Goal: Task Accomplishment & Management: Manage account settings

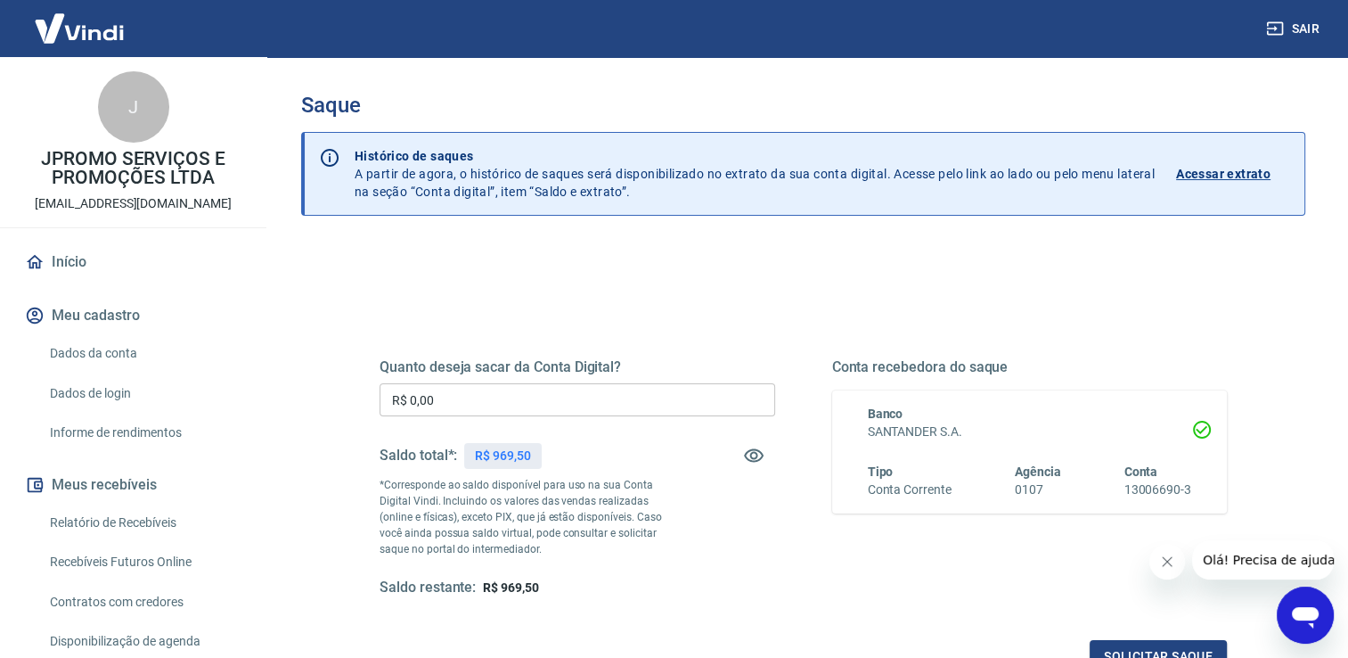
click at [529, 393] on input "R$ 0,00" at bounding box center [578, 399] width 396 height 33
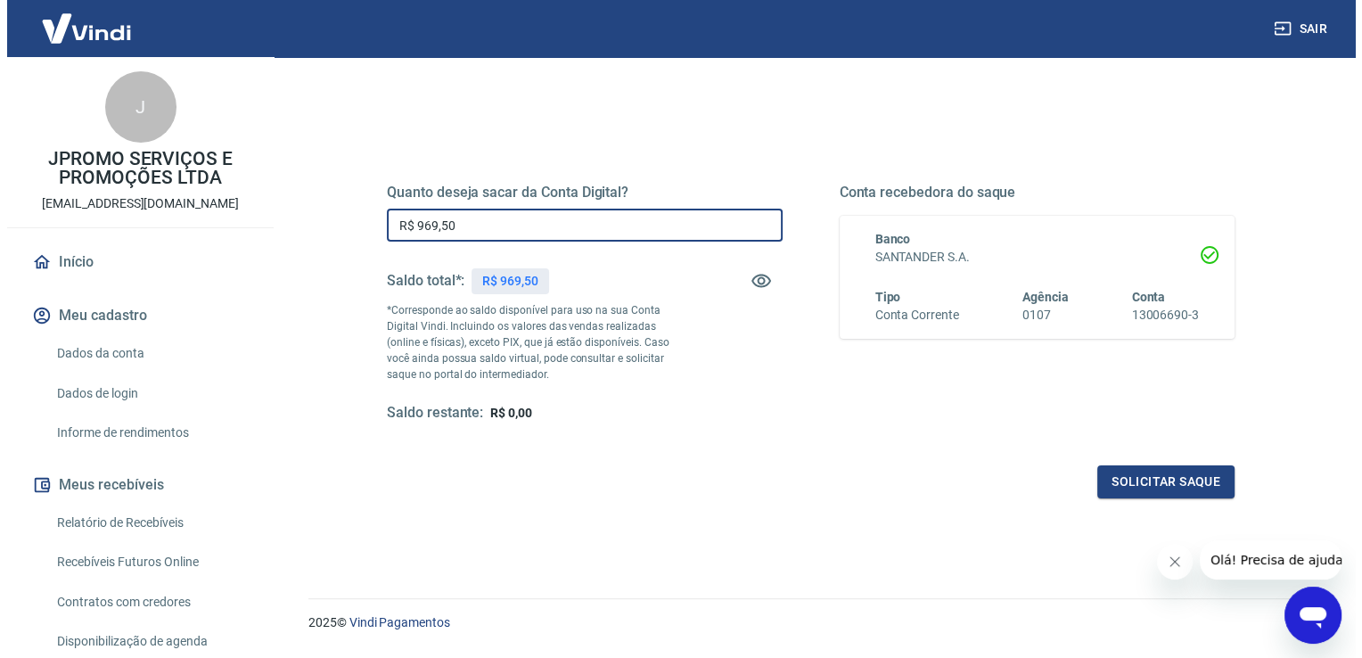
scroll to position [222, 0]
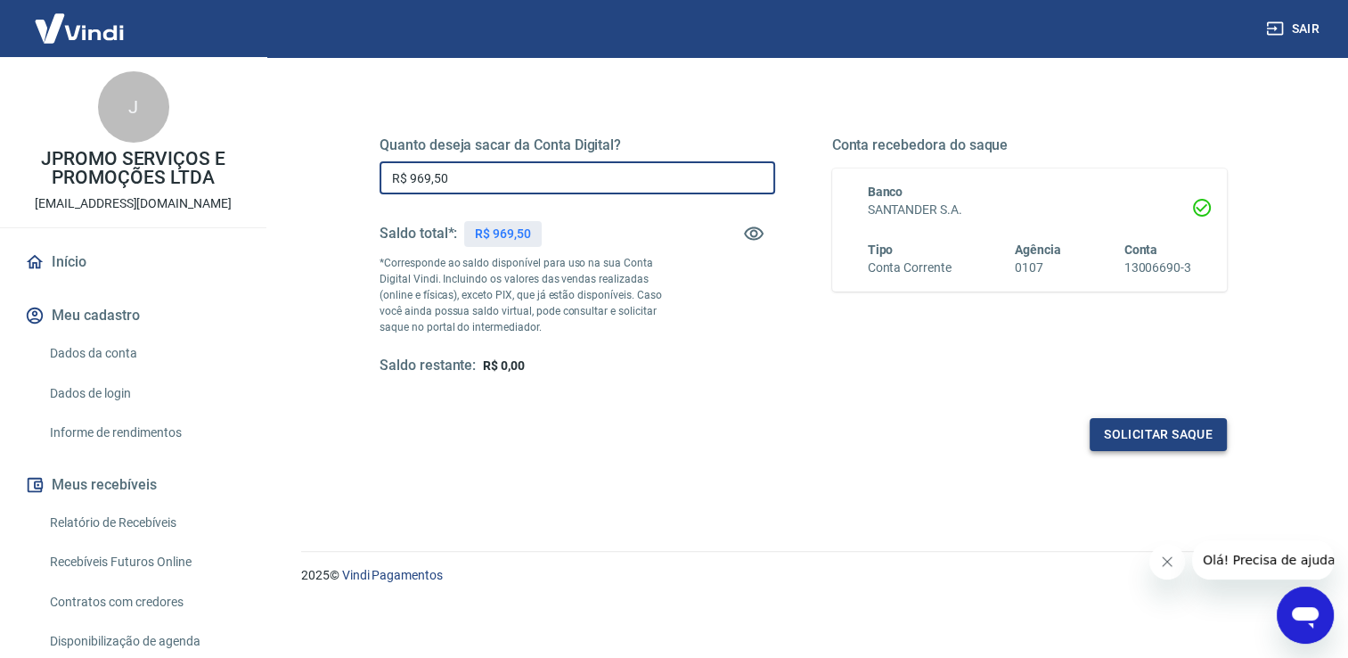
type input "R$ 969,50"
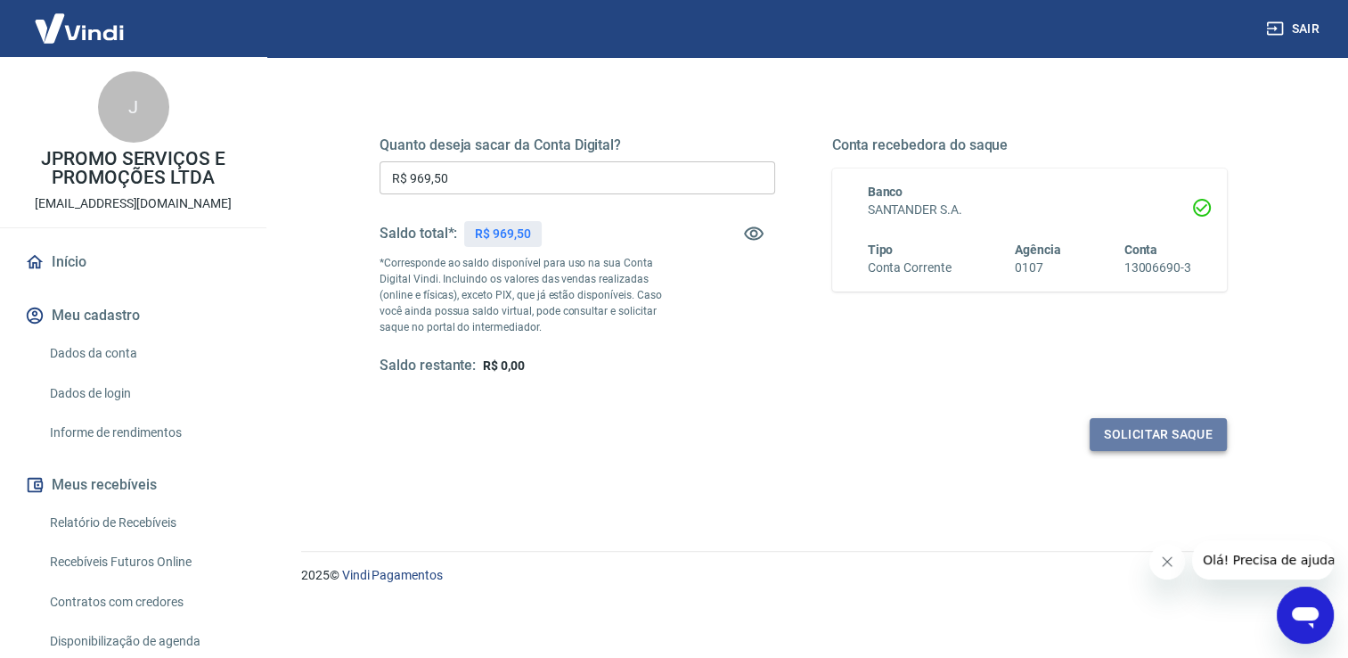
click at [1119, 427] on button "Solicitar saque" at bounding box center [1158, 434] width 137 height 33
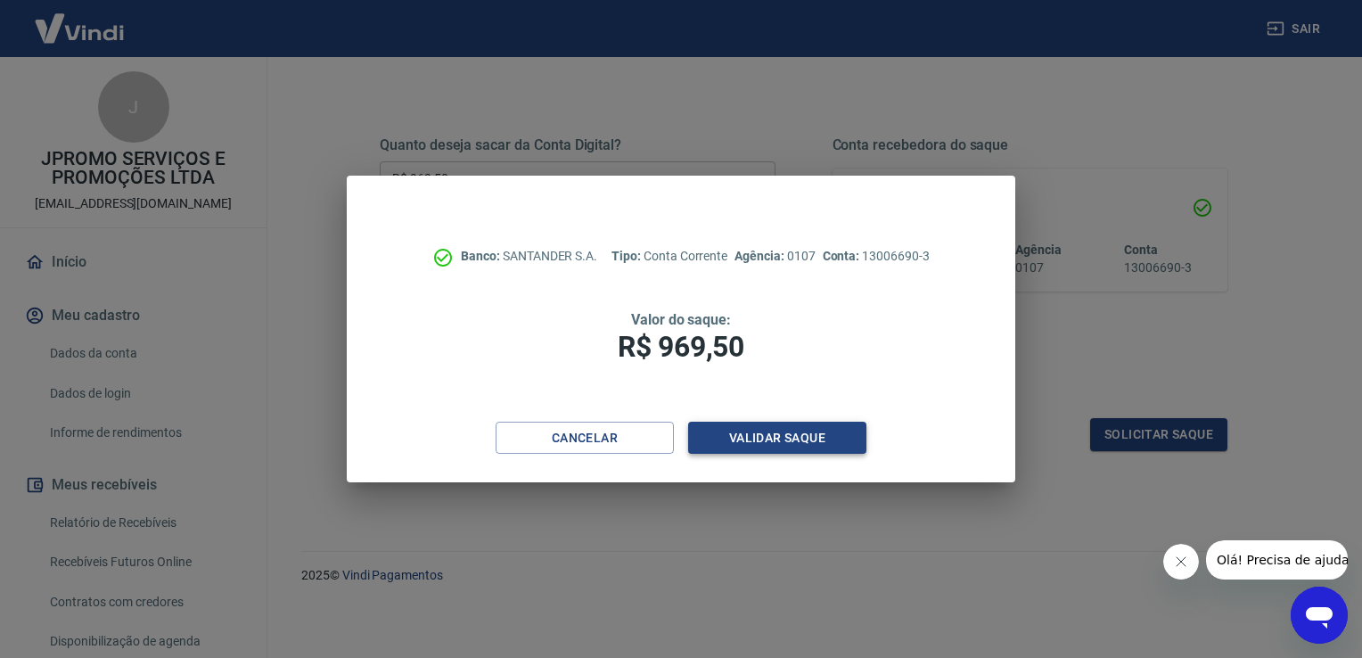
click at [770, 424] on button "Validar saque" at bounding box center [777, 438] width 178 height 33
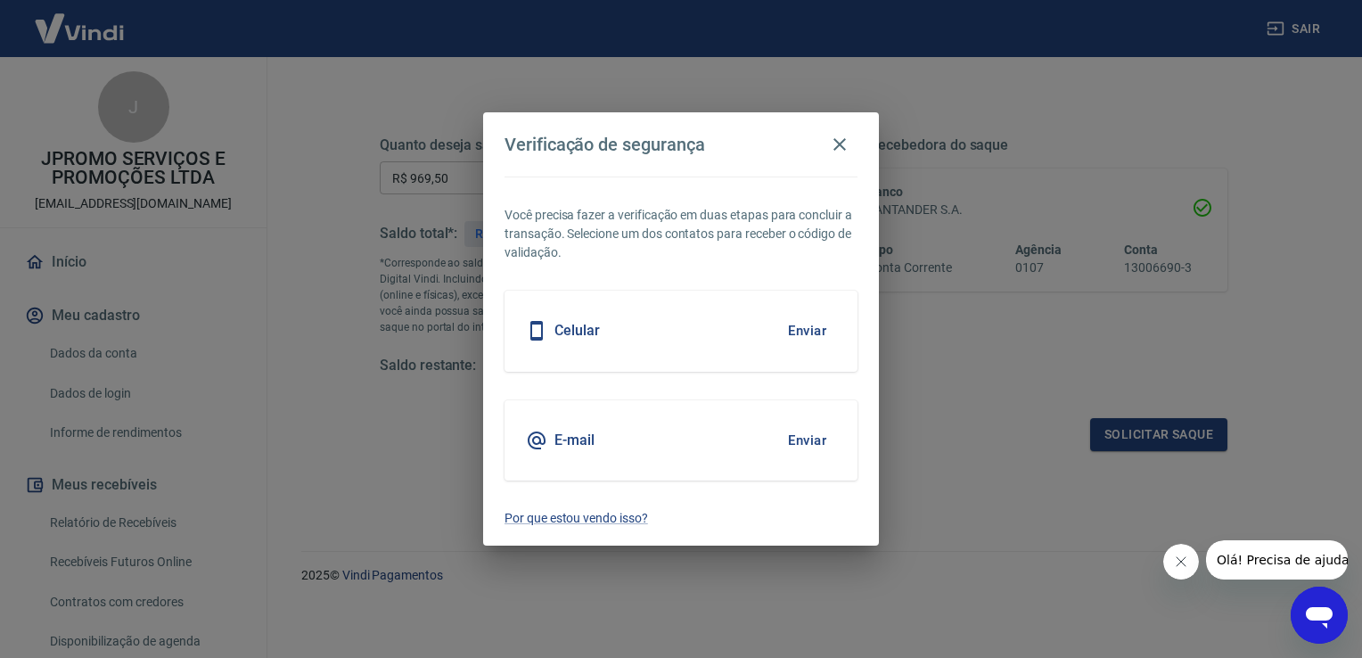
click at [788, 446] on button "Enviar" at bounding box center [807, 440] width 58 height 37
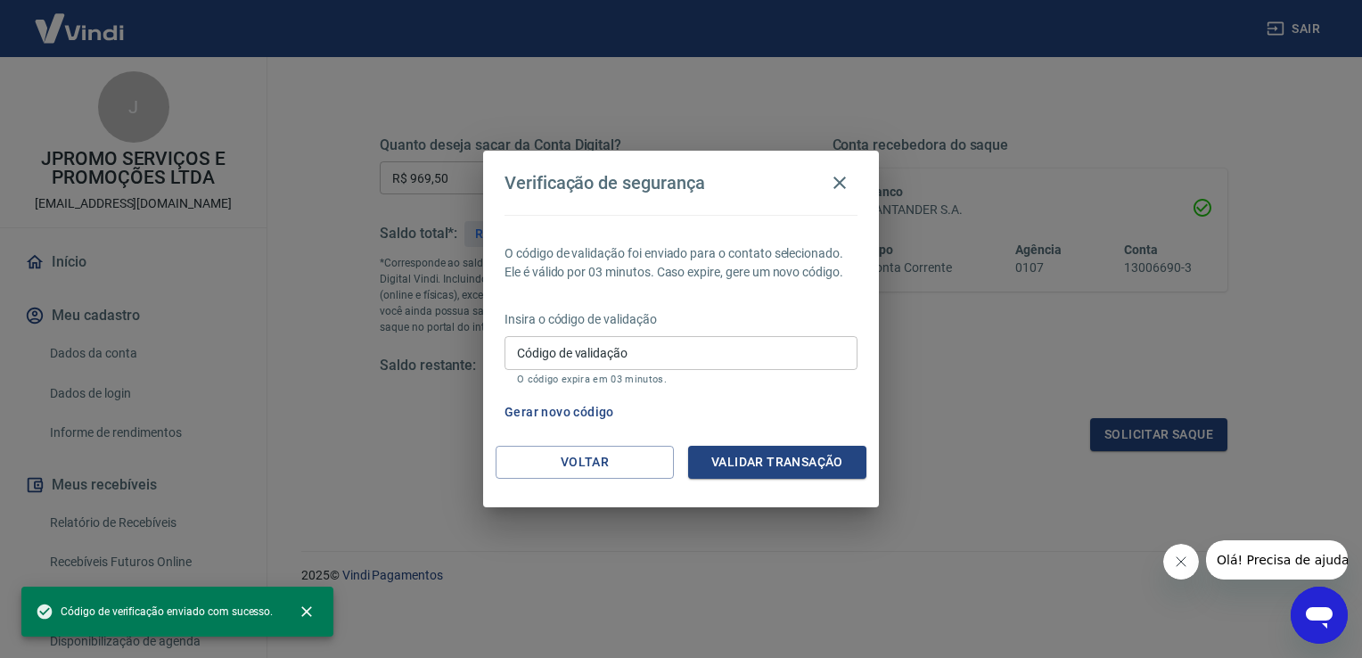
click at [595, 356] on input "Código de validação" at bounding box center [680, 352] width 353 height 33
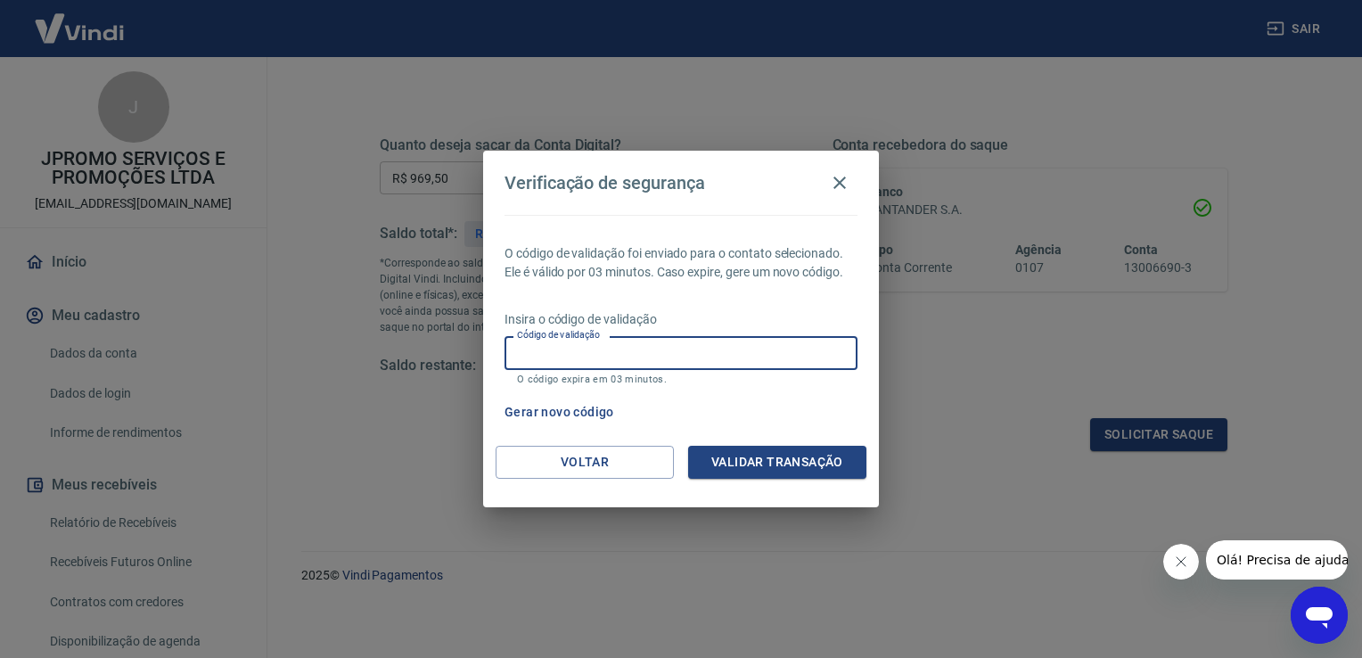
paste input "430116"
type input "430116"
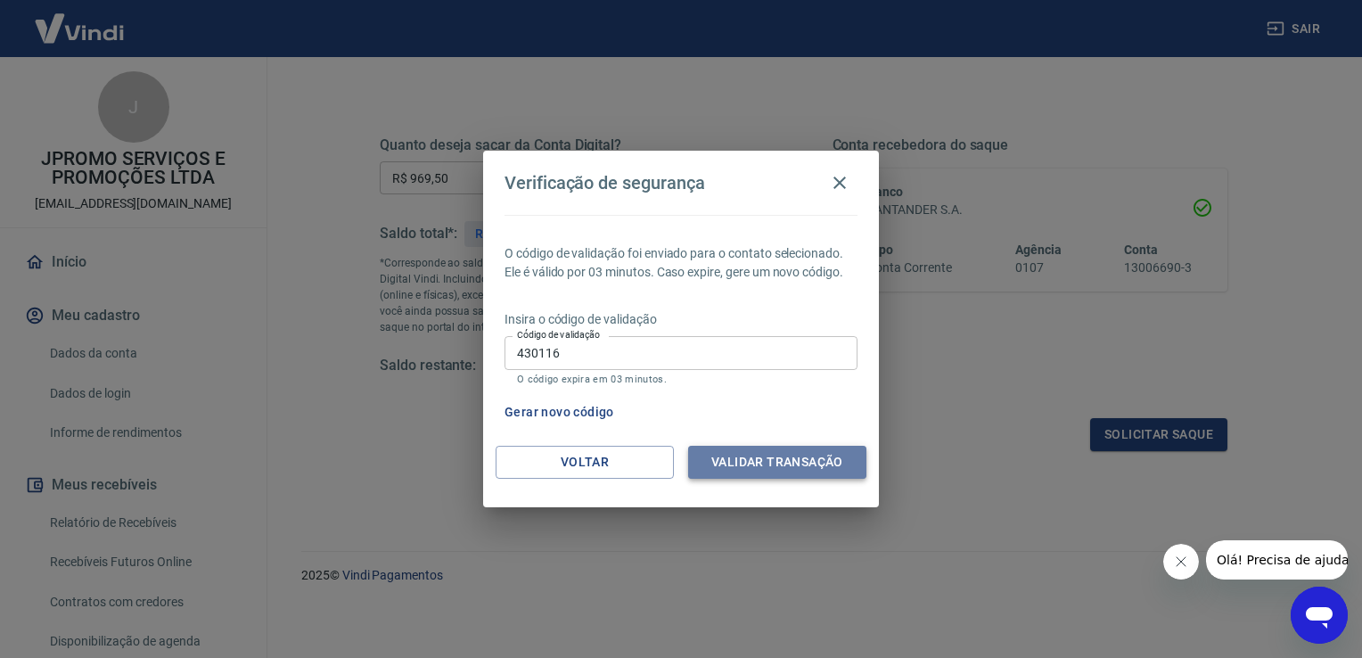
click at [758, 466] on button "Validar transação" at bounding box center [777, 462] width 178 height 33
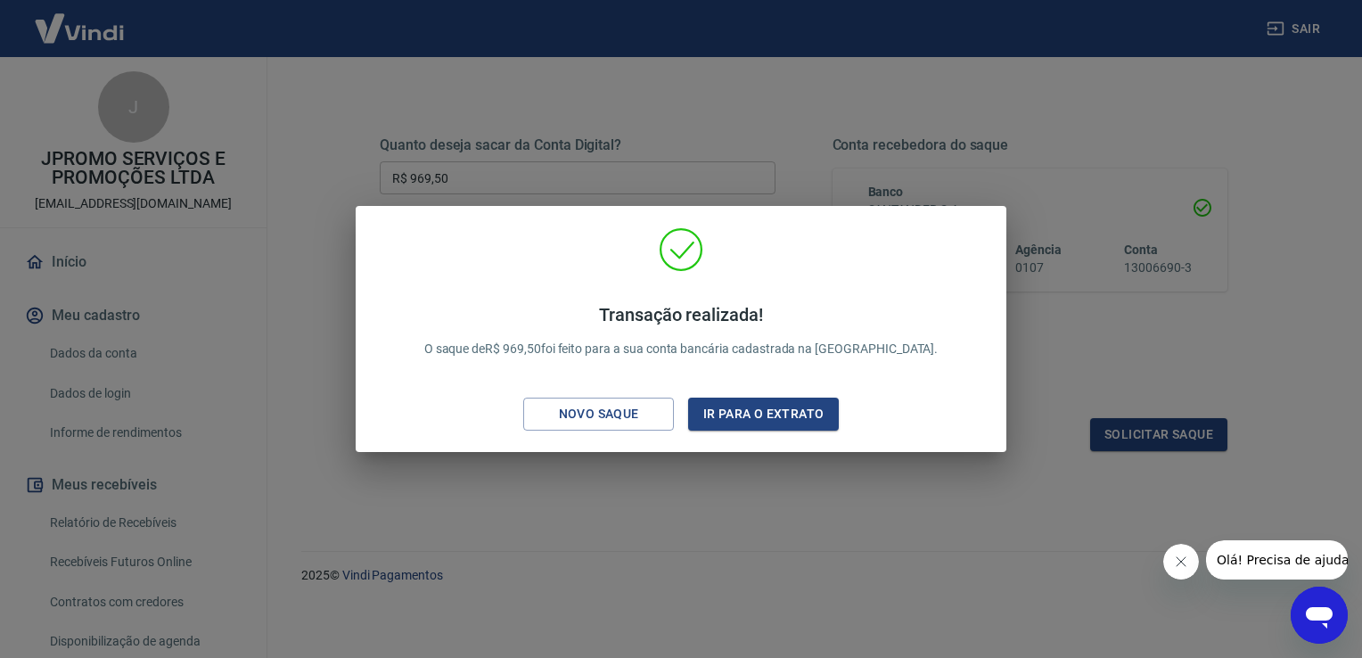
click at [1190, 553] on button "Fechar mensagem da empresa" at bounding box center [1180, 562] width 36 height 36
click at [1080, 341] on div "Transação realizada! O saque de R$ 969,50 foi feito para a sua conta bancária c…" at bounding box center [681, 329] width 1362 height 658
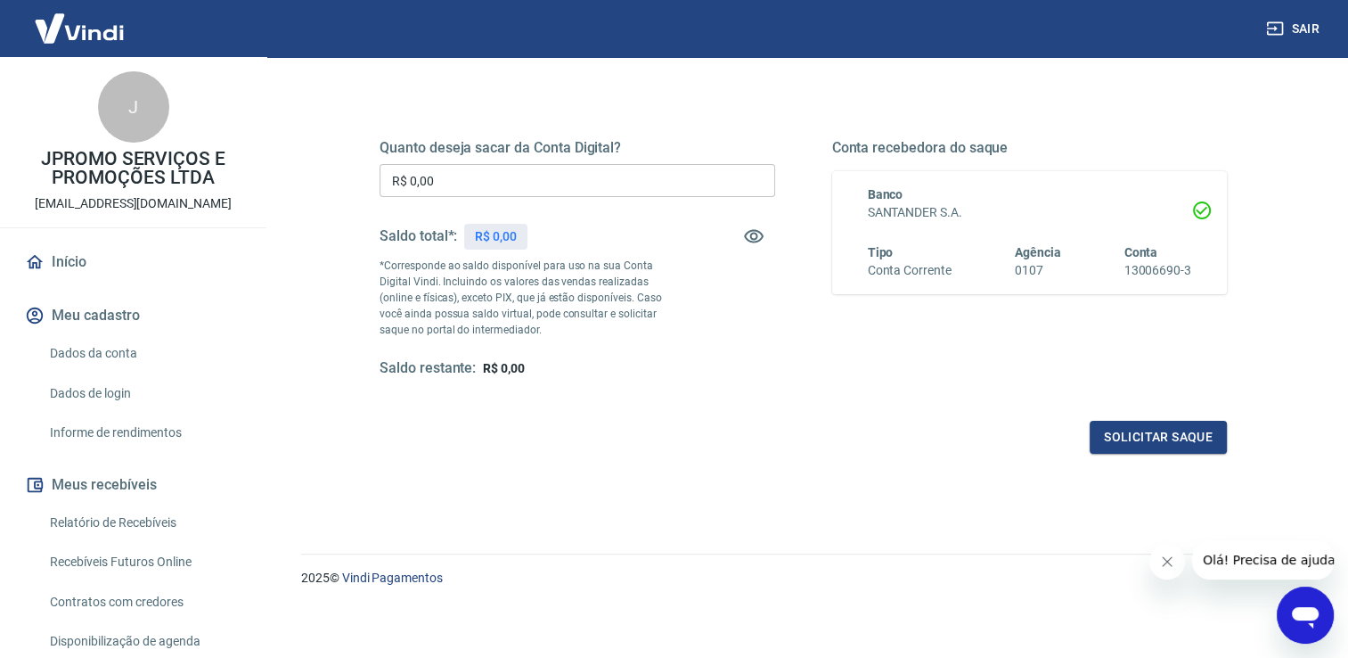
scroll to position [222, 0]
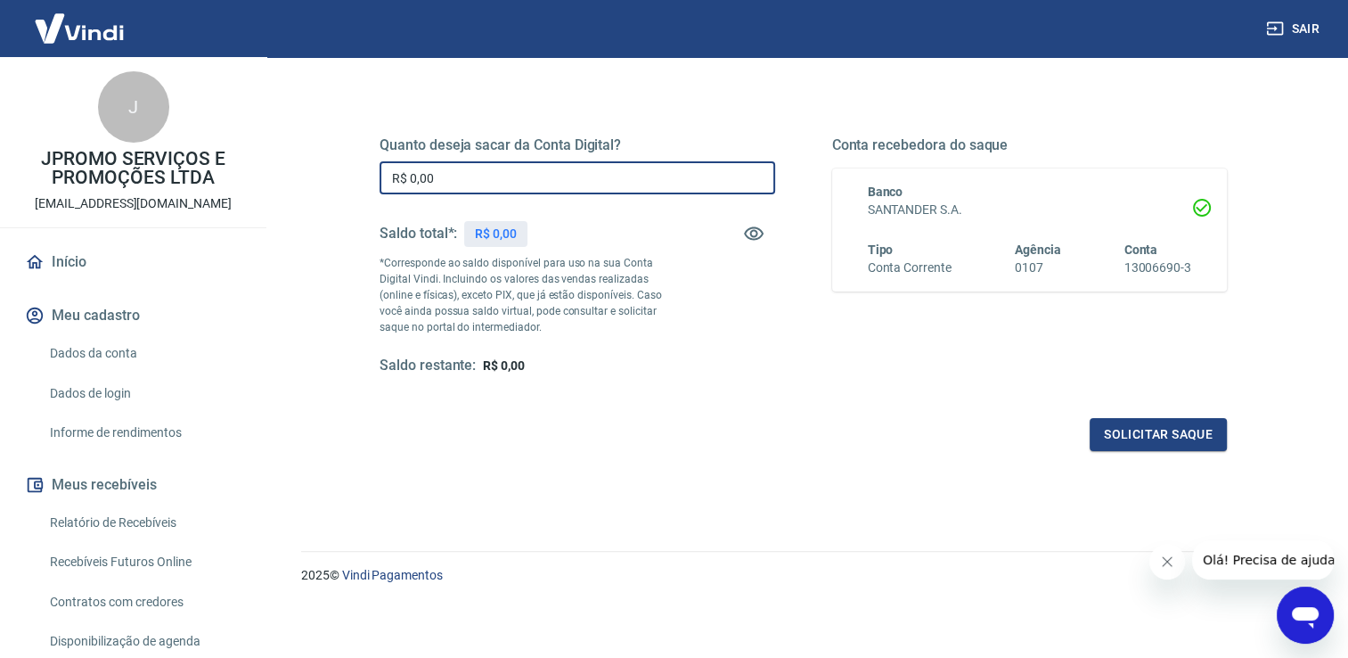
drag, startPoint x: 390, startPoint y: 172, endPoint x: 559, endPoint y: 384, distance: 270.9
click at [559, 384] on div "Quanto deseja sacar da Conta Digital? R$ 0,00 ​ Saldo total*: R$ 0,00 *Correspo…" at bounding box center [804, 272] width 848 height 357
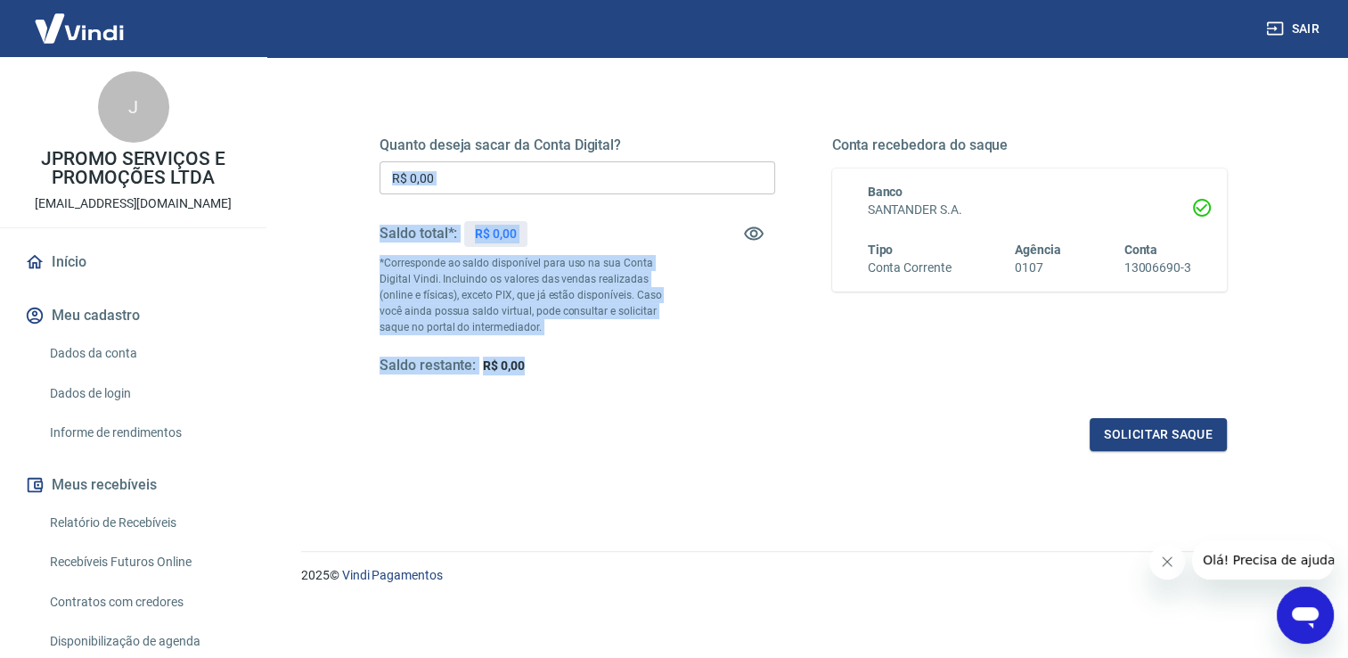
drag, startPoint x: 549, startPoint y: 373, endPoint x: 335, endPoint y: 155, distance: 305.7
click at [335, 155] on div "Quanto deseja sacar da Conta Digital? R$ 0,00 ​ Saldo total*: R$ 0,00 *Correspo…" at bounding box center [803, 340] width 1004 height 637
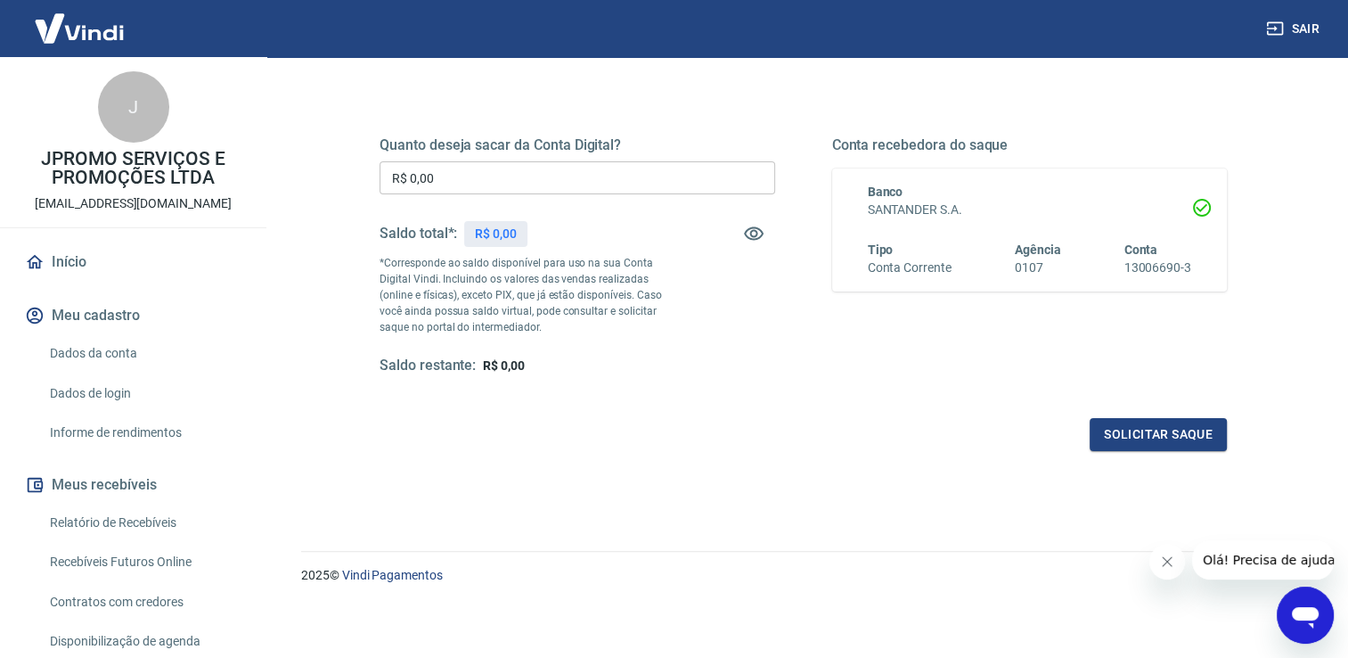
click at [325, 84] on div "Quanto deseja sacar da Conta Digital? R$ 0,00 ​ Saldo total*: R$ 0,00 *Correspo…" at bounding box center [803, 340] width 1004 height 637
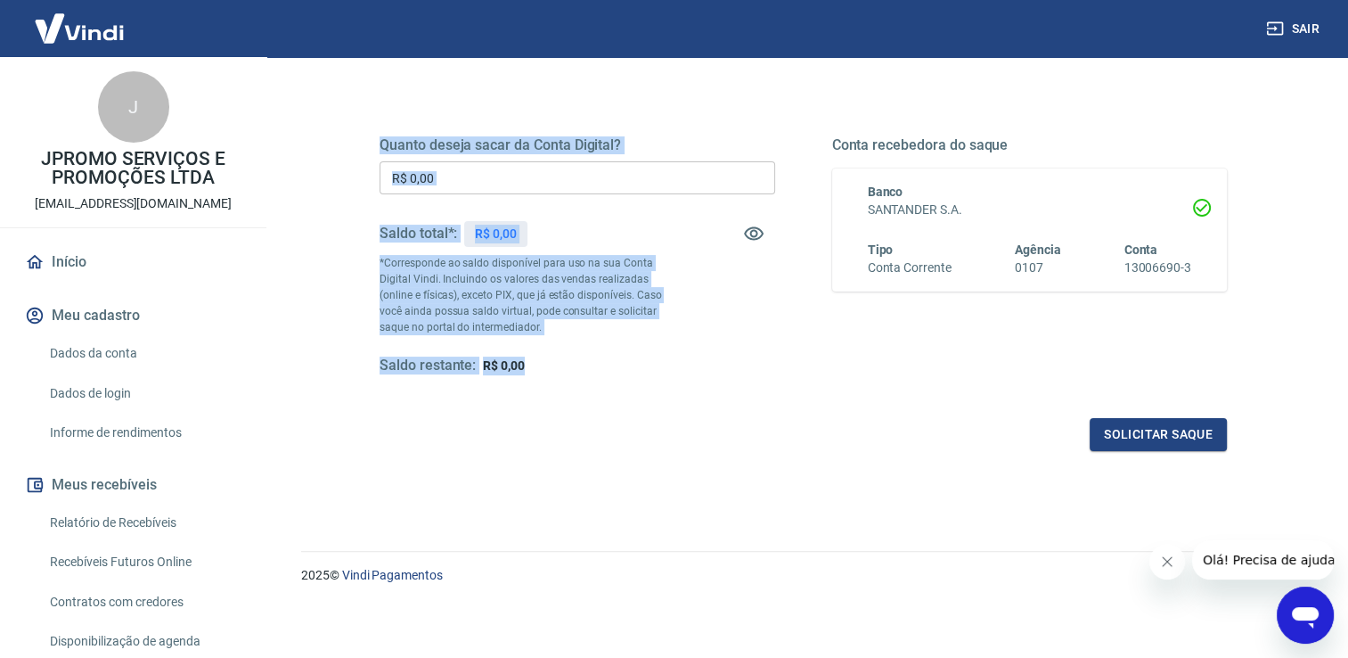
drag, startPoint x: 346, startPoint y: 102, endPoint x: 707, endPoint y: 366, distance: 447.6
click at [707, 366] on div "Quanto deseja sacar da Conta Digital? R$ 0,00 ​ Saldo total*: R$ 0,00 *Correspo…" at bounding box center [803, 340] width 1004 height 637
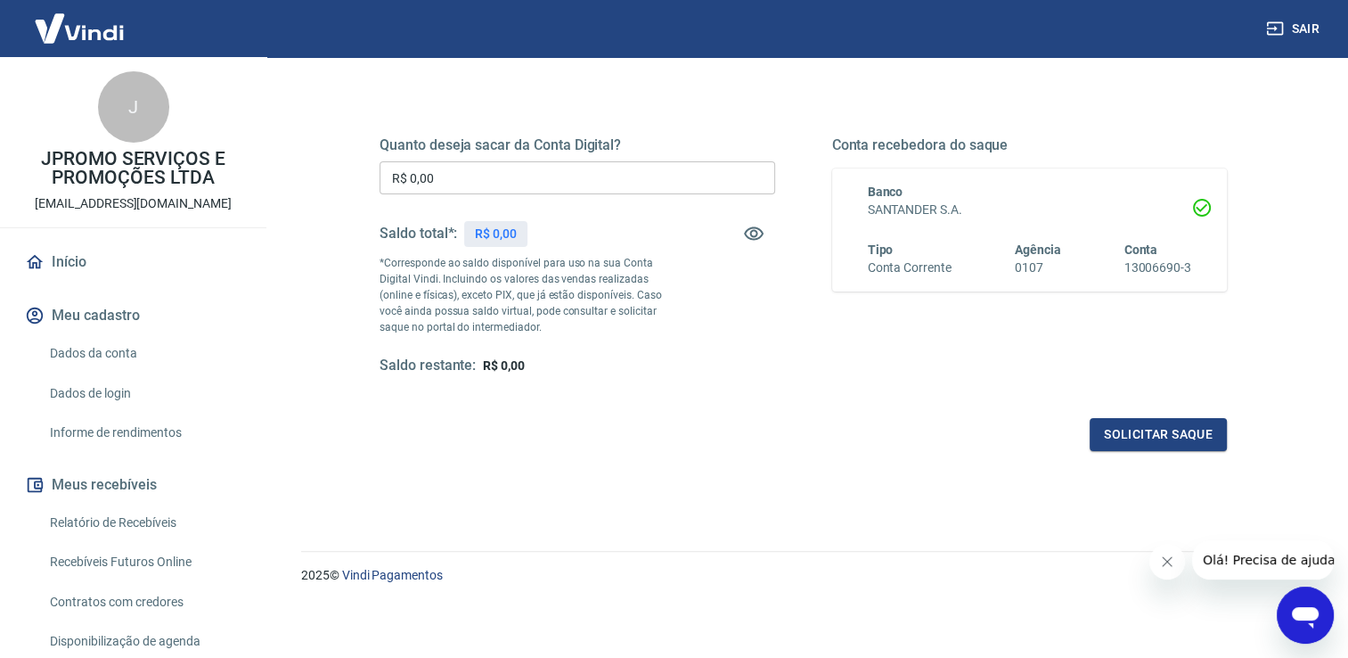
drag, startPoint x: 707, startPoint y: 366, endPoint x: 898, endPoint y: 305, distance: 201.3
click at [898, 305] on div "Conta recebedora do saque Banco SANTANDER S.A. Tipo Conta Corrente Agência 0107…" at bounding box center [1030, 255] width 396 height 239
drag, startPoint x: 863, startPoint y: 187, endPoint x: 1209, endPoint y: 273, distance: 356.2
click at [1209, 273] on div "Banco SANTANDER S.A. Tipo Conta Corrente Agência 0107 Conta 13006690-3" at bounding box center [1030, 229] width 396 height 123
drag, startPoint x: 1209, startPoint y: 273, endPoint x: 1233, endPoint y: 266, distance: 25.1
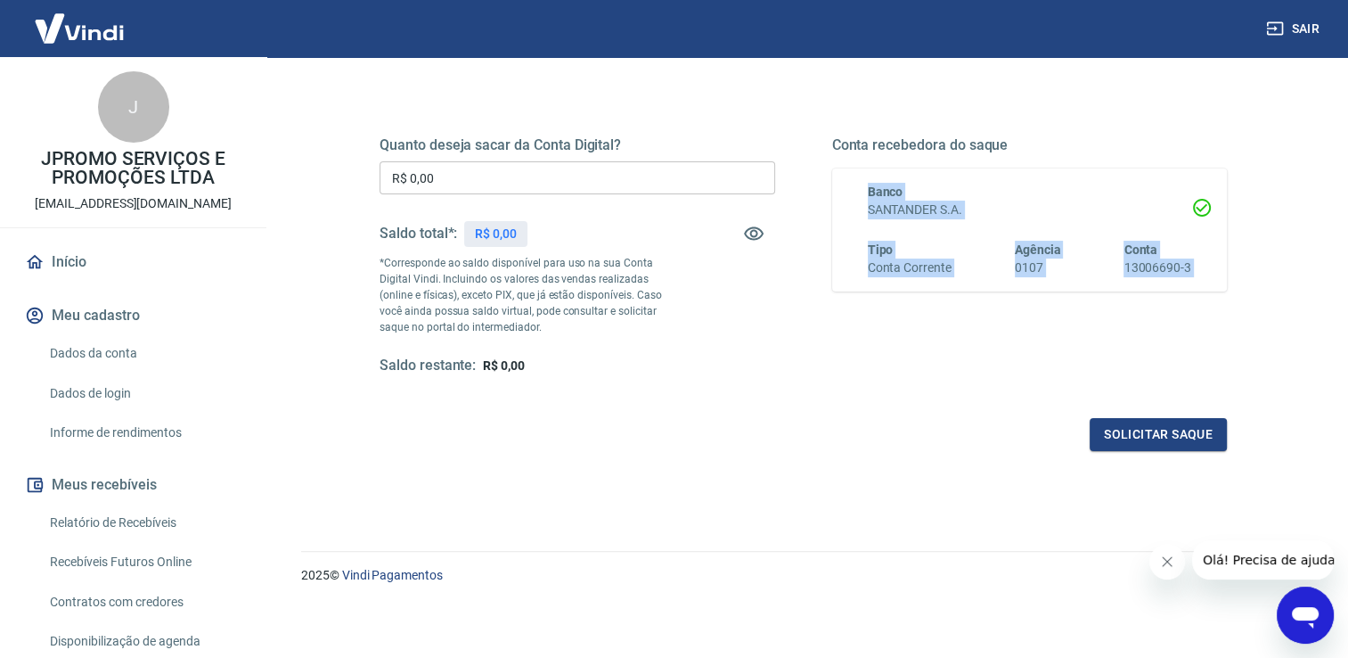
click at [1233, 266] on div "Quanto deseja sacar da Conta Digital? R$ 0,00 ​ Saldo total*: R$ 0,00 *Correspo…" at bounding box center [803, 265] width 890 height 414
click at [125, 32] on img at bounding box center [79, 28] width 116 height 54
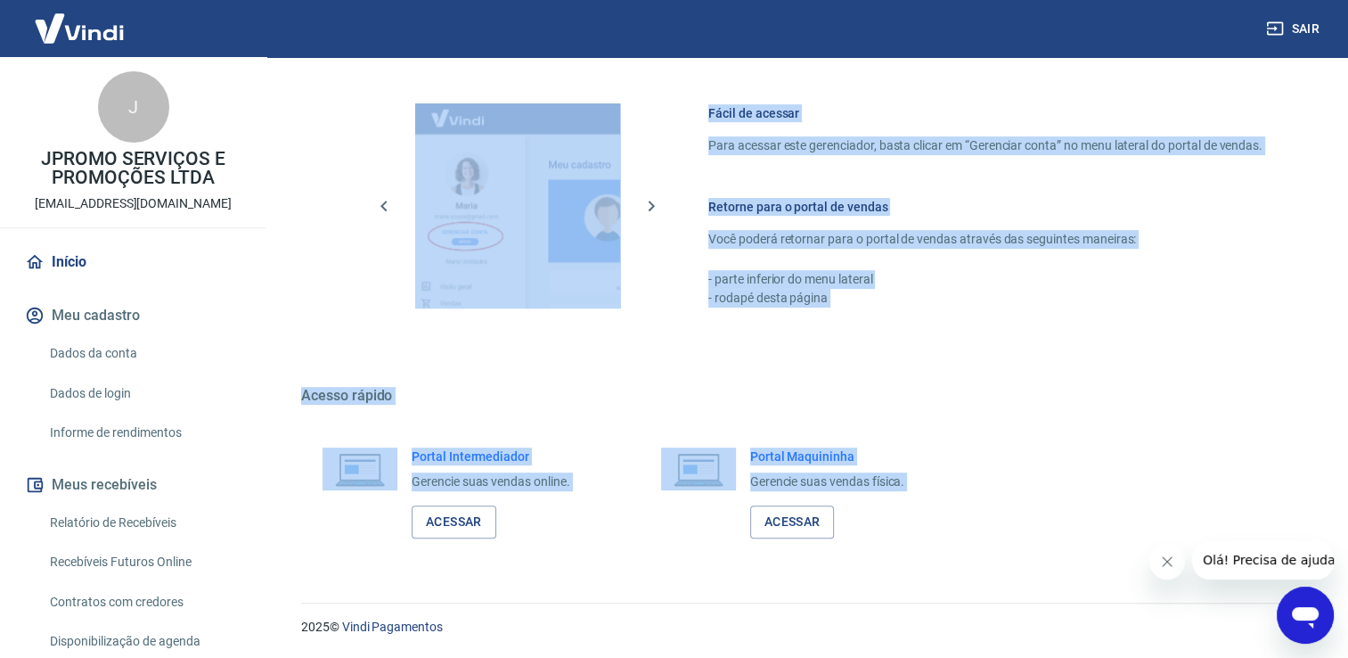
scroll to position [749, 0]
